Goal: Book appointment/travel/reservation

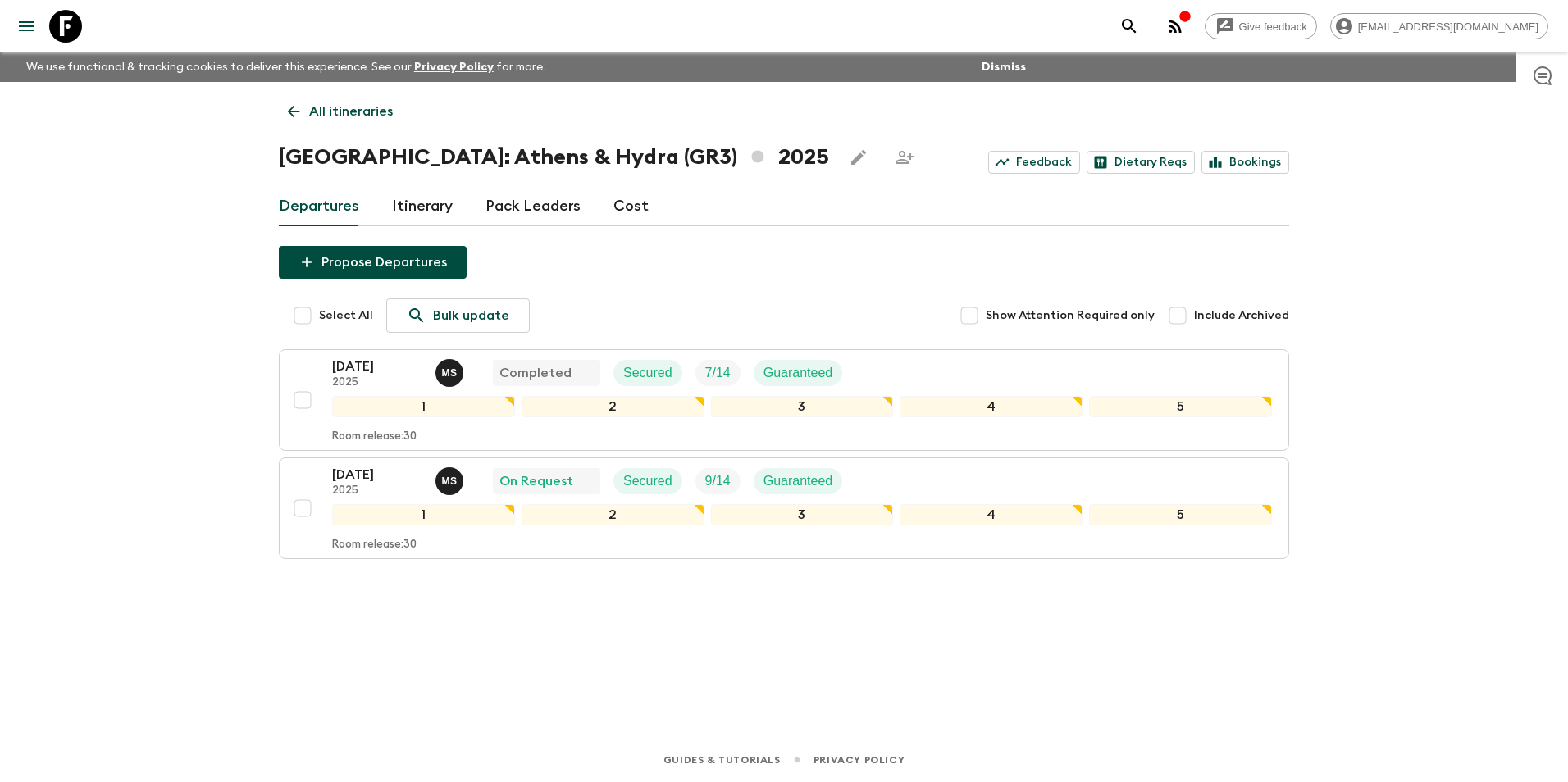
click at [327, 105] on p "All itineraries" at bounding box center [351, 112] width 83 height 20
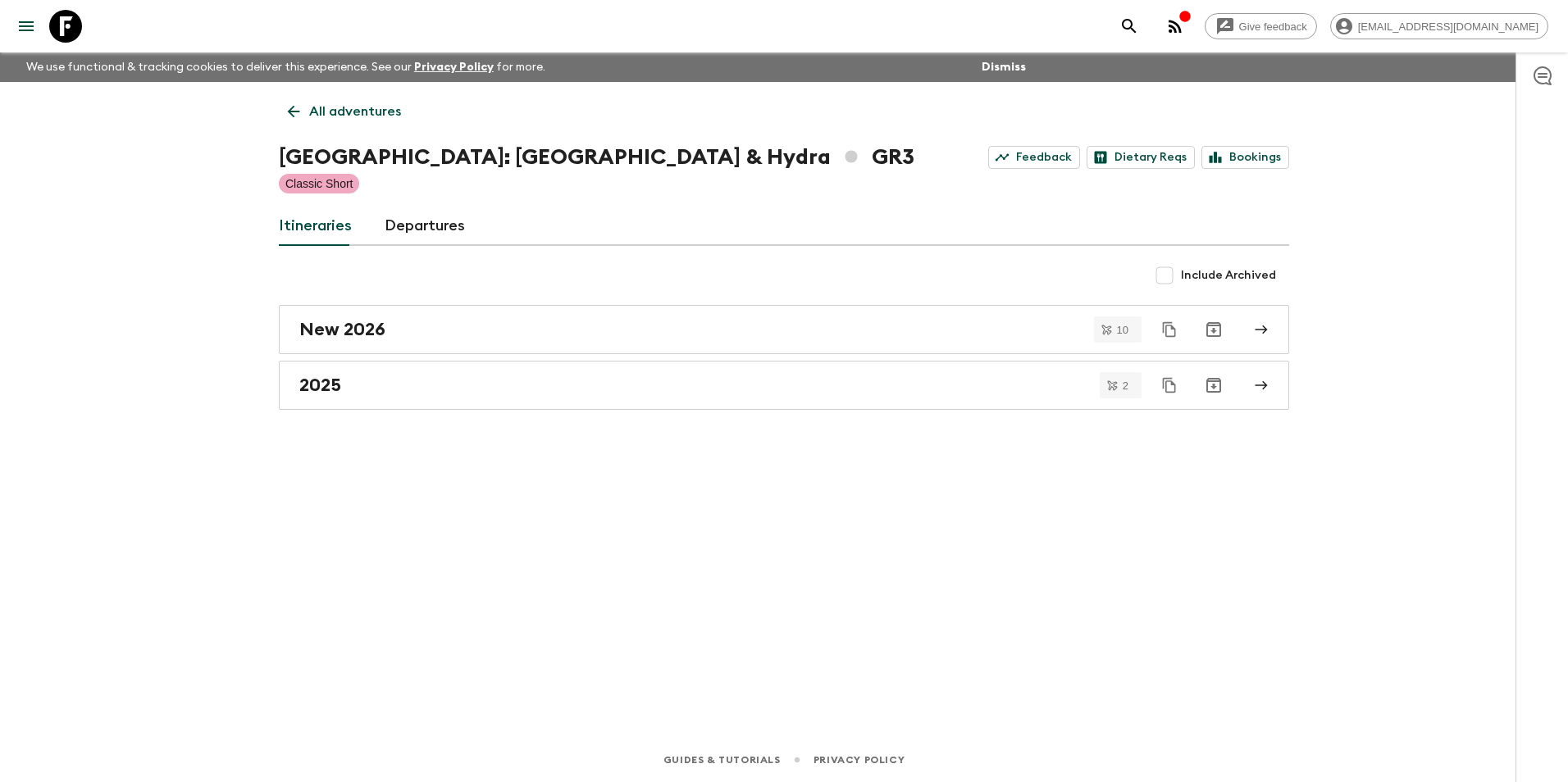
click at [318, 102] on p "All adventures" at bounding box center [355, 112] width 92 height 20
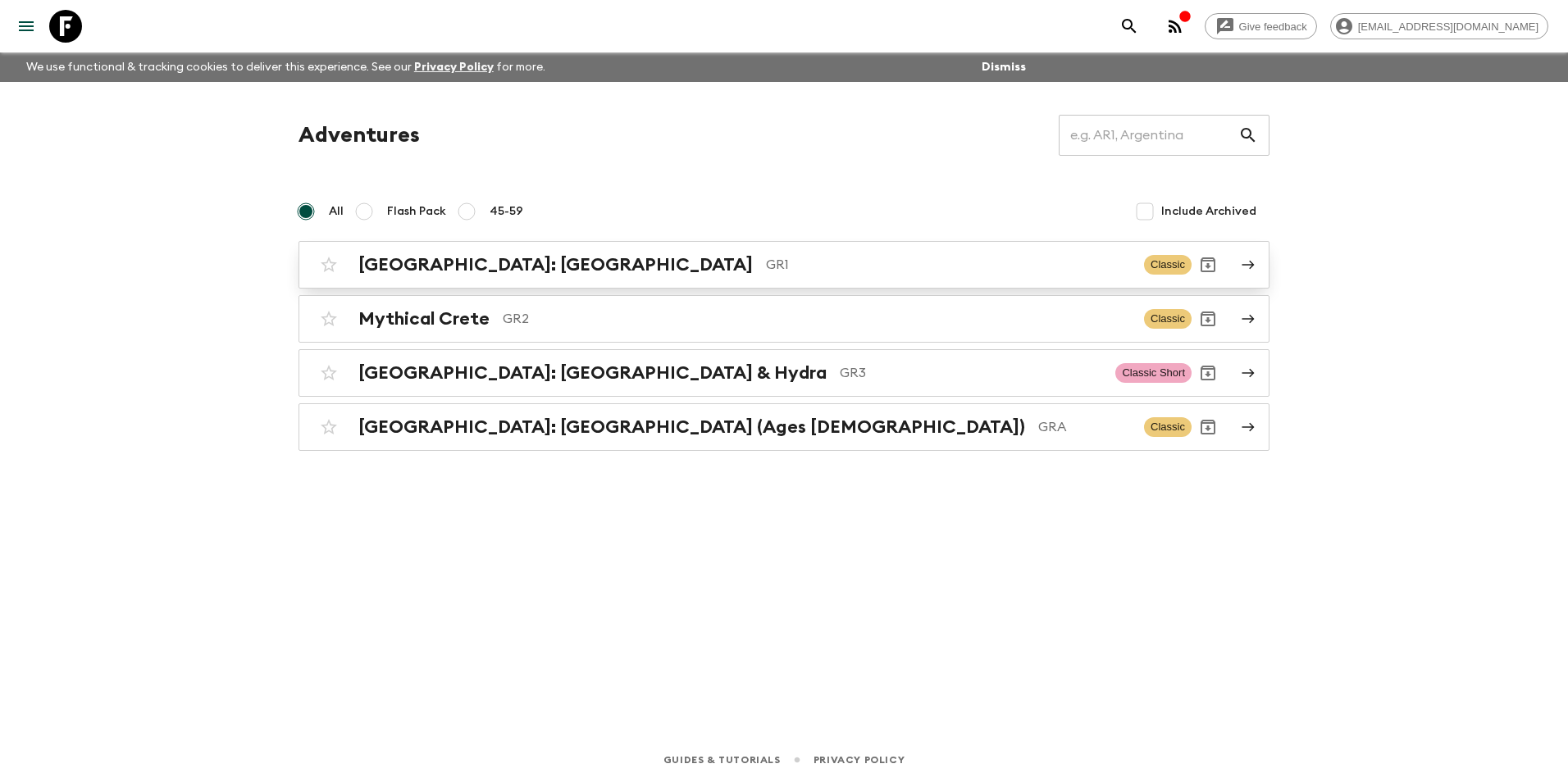
click at [467, 271] on h2 "[GEOGRAPHIC_DATA]: [GEOGRAPHIC_DATA]" at bounding box center [556, 265] width 394 height 22
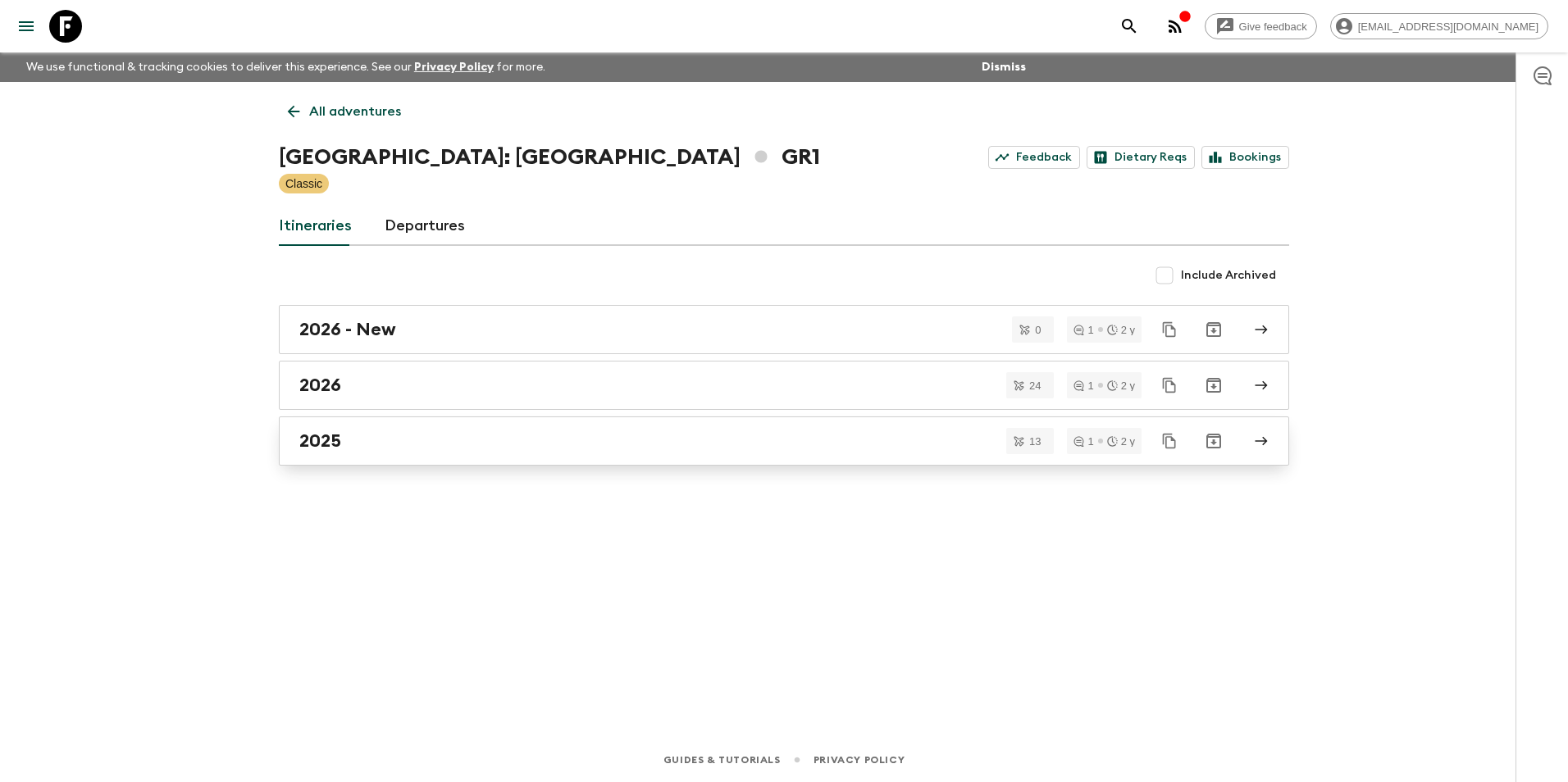
click at [358, 445] on div "2025" at bounding box center [768, 441] width 938 height 22
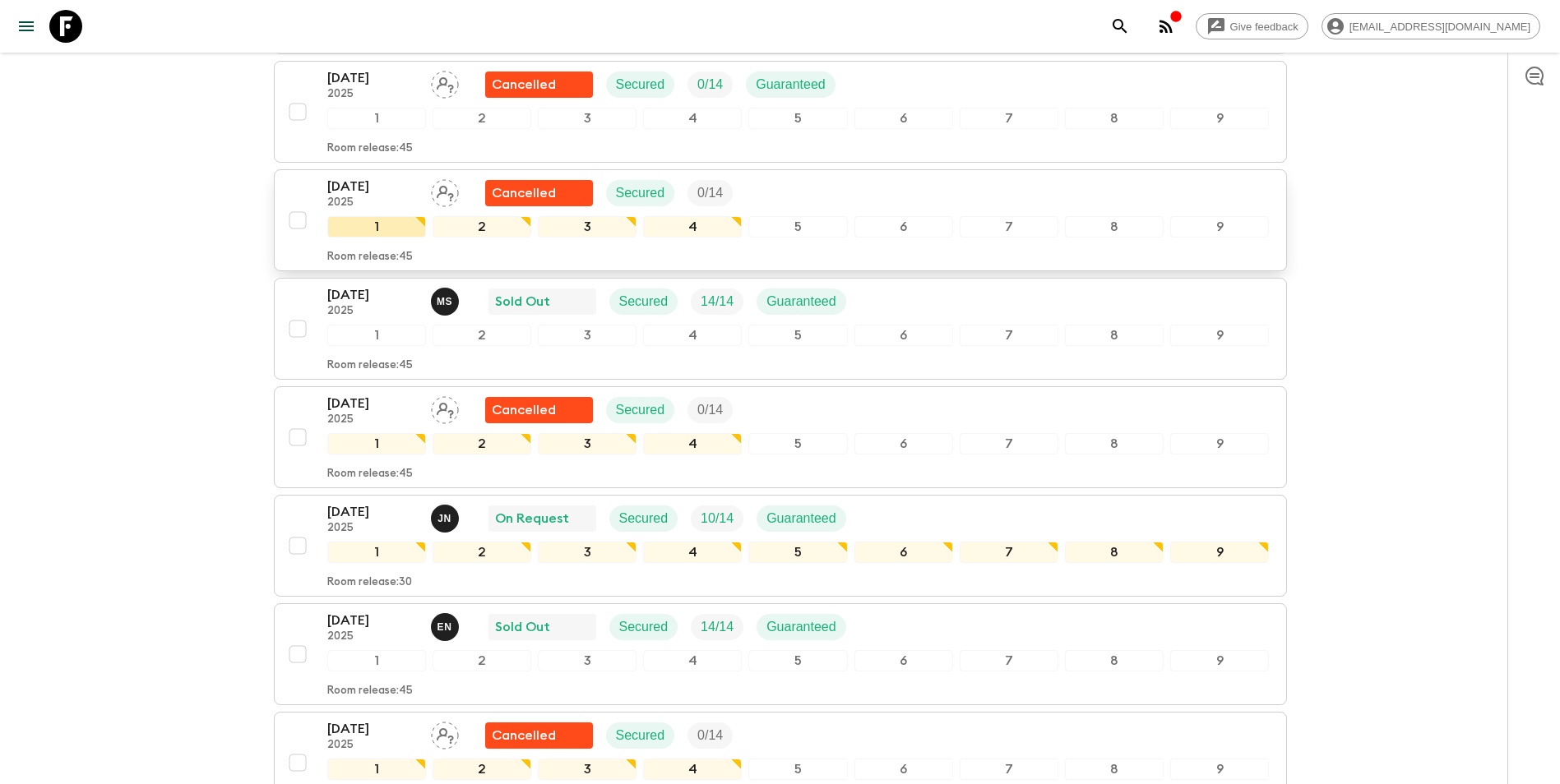
scroll to position [904, 0]
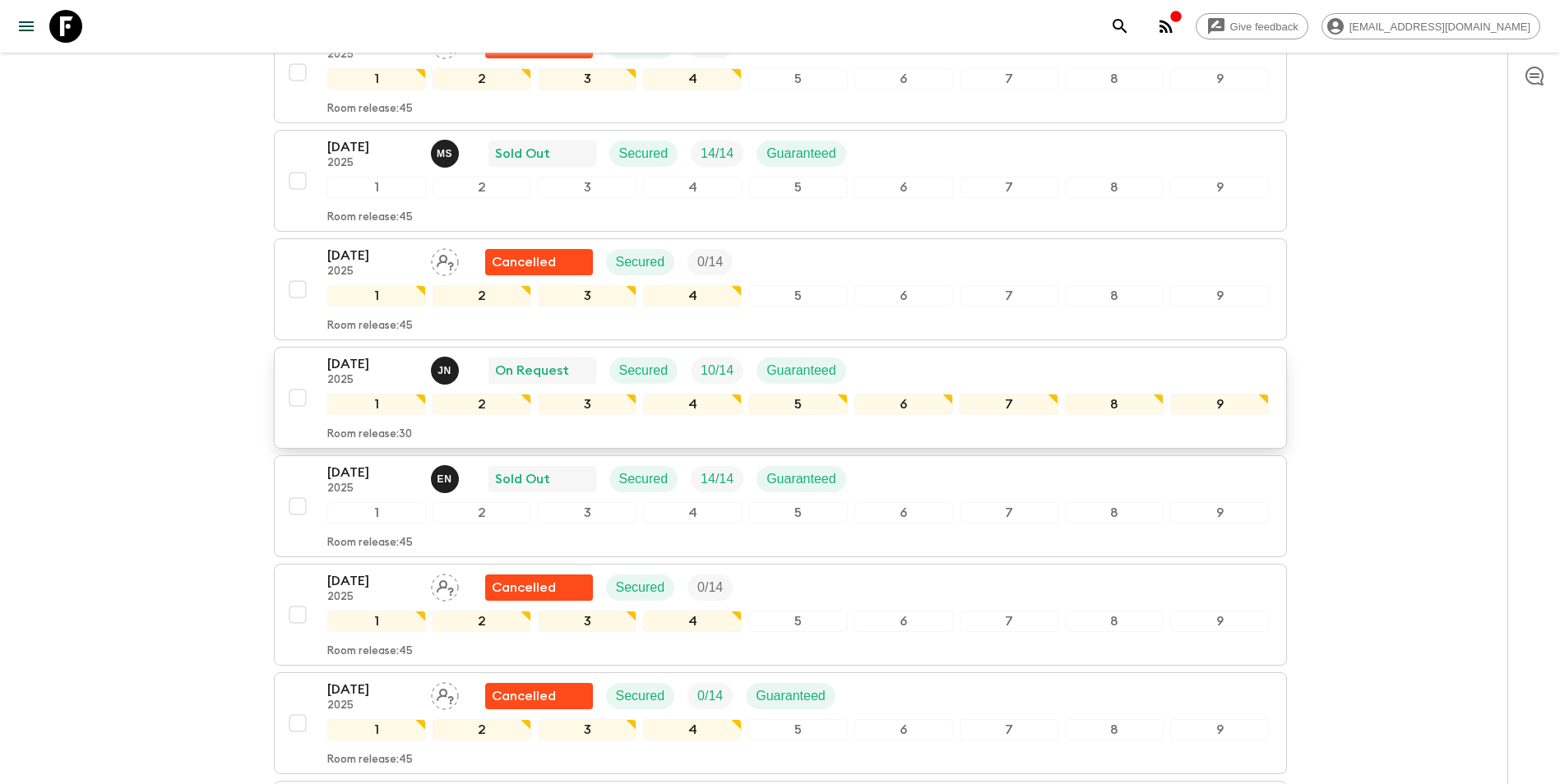
click at [338, 355] on p "[DATE]" at bounding box center [372, 365] width 90 height 20
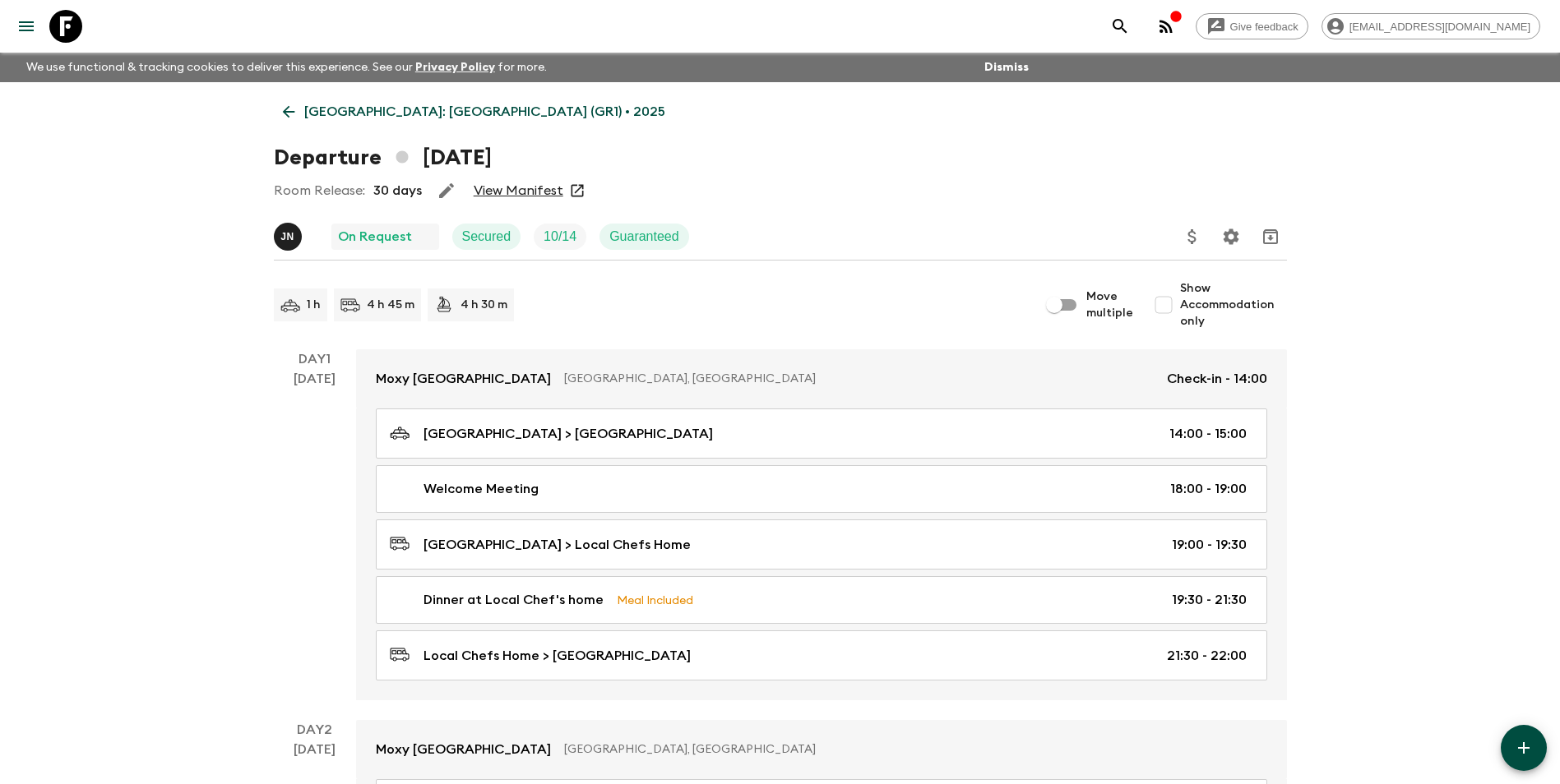
click at [522, 191] on link "View Manifest" at bounding box center [519, 191] width 89 height 17
